Goal: Find specific page/section: Find specific page/section

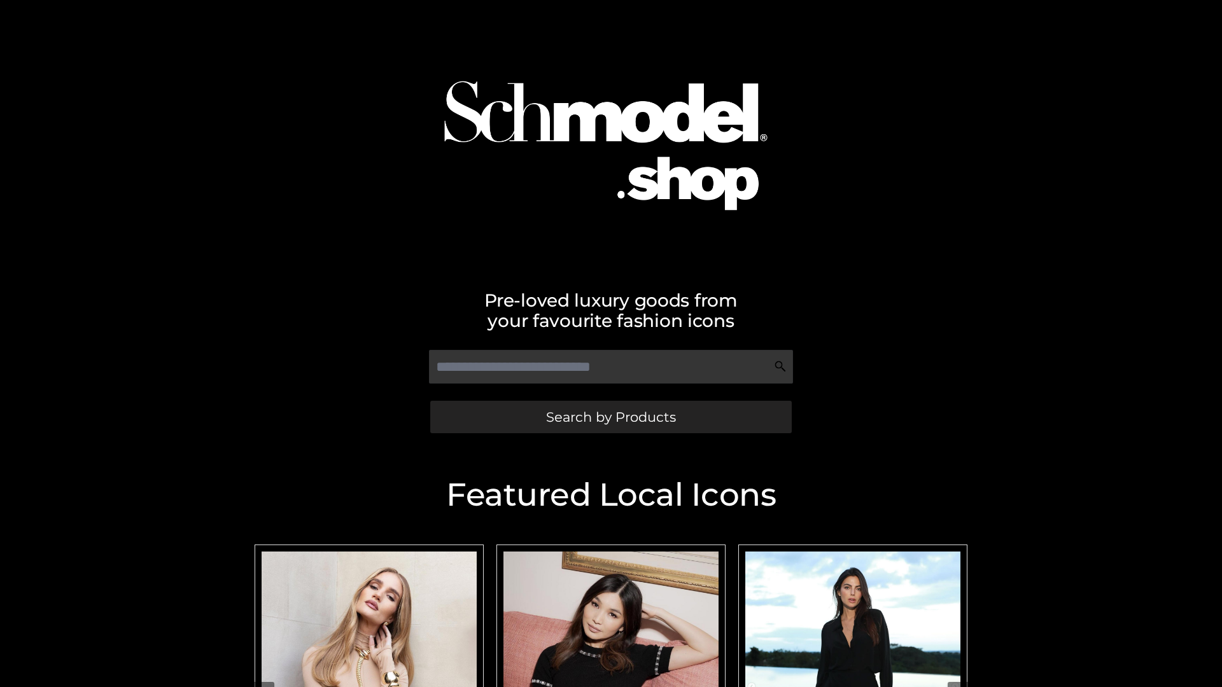
click at [610, 417] on span "Search by Products" at bounding box center [611, 416] width 130 height 13
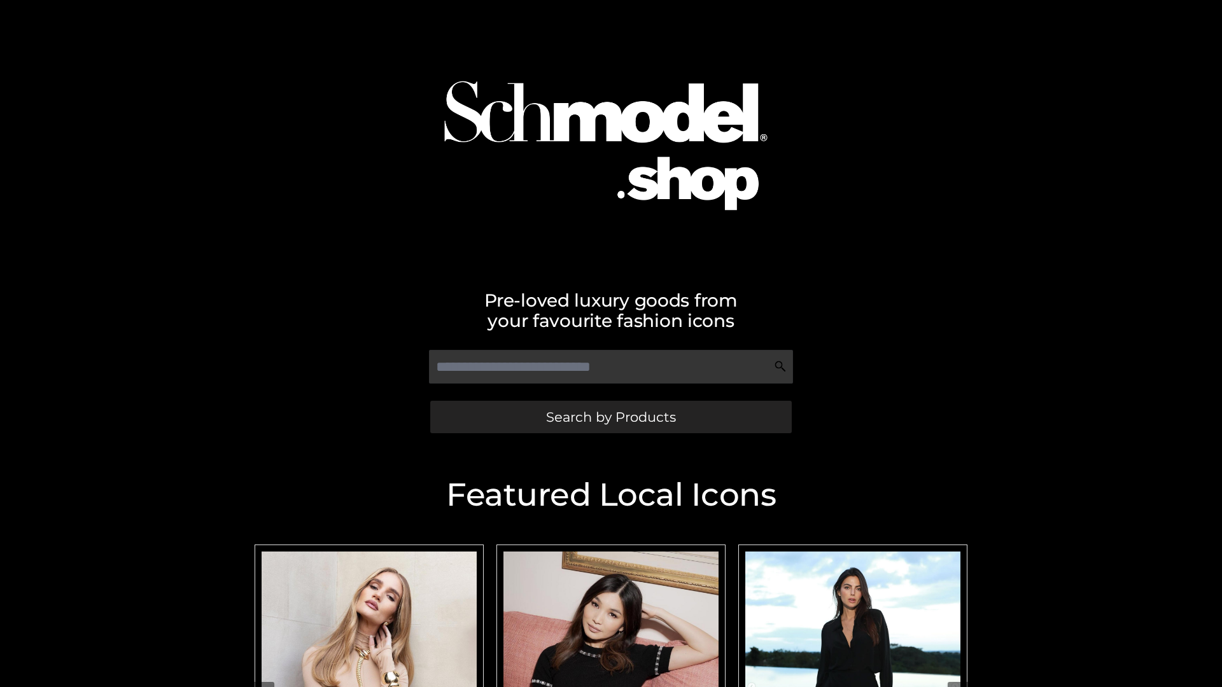
click at [610, 417] on span "Search by Products" at bounding box center [611, 416] width 130 height 13
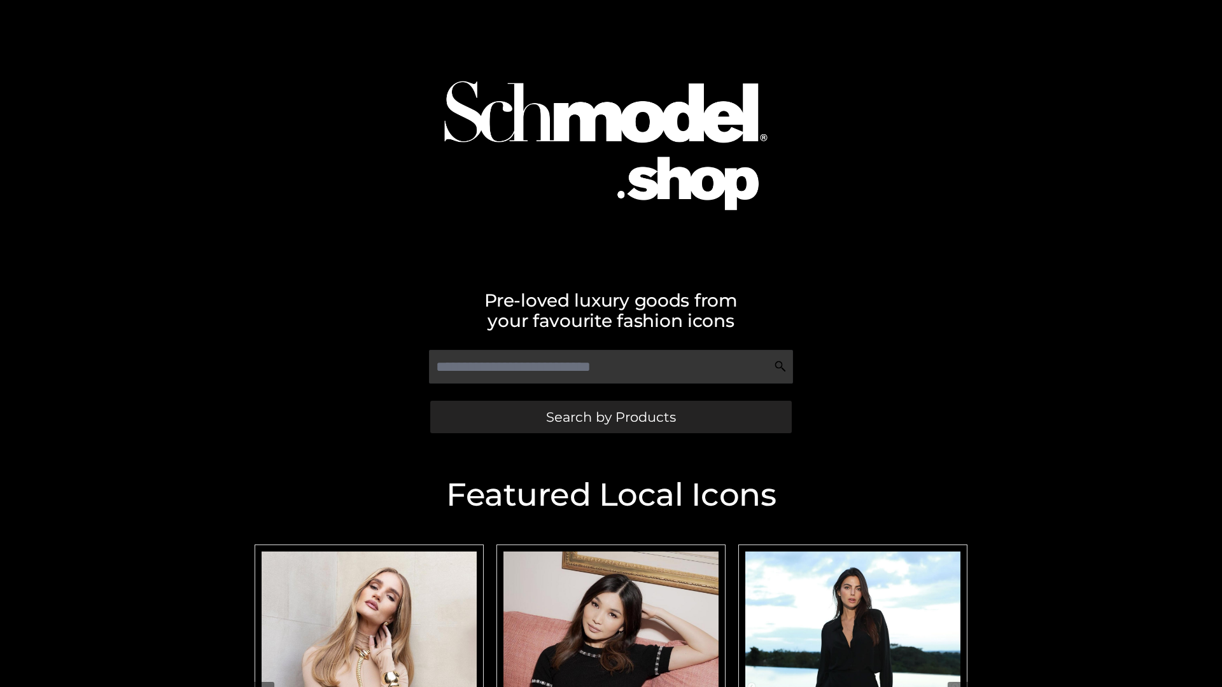
click at [610, 417] on span "Search by Products" at bounding box center [611, 416] width 130 height 13
